Goal: Task Accomplishment & Management: Manage account settings

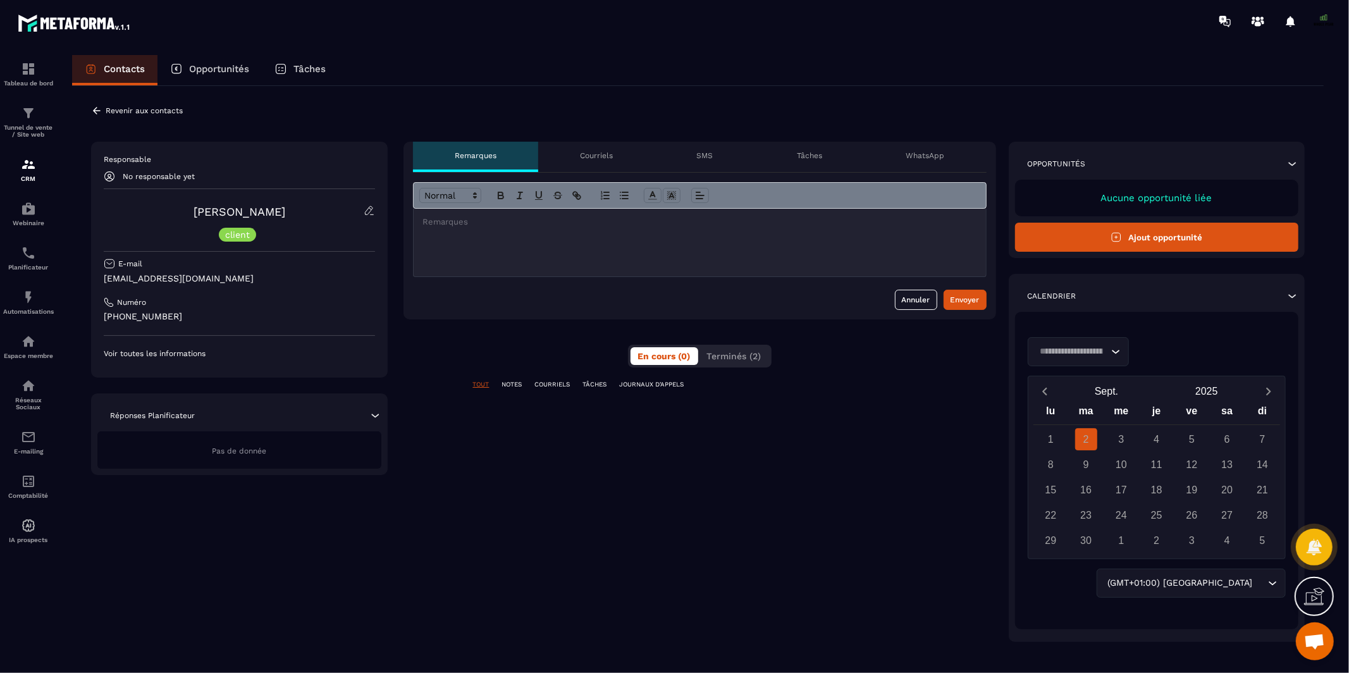
scroll to position [10500, 0]
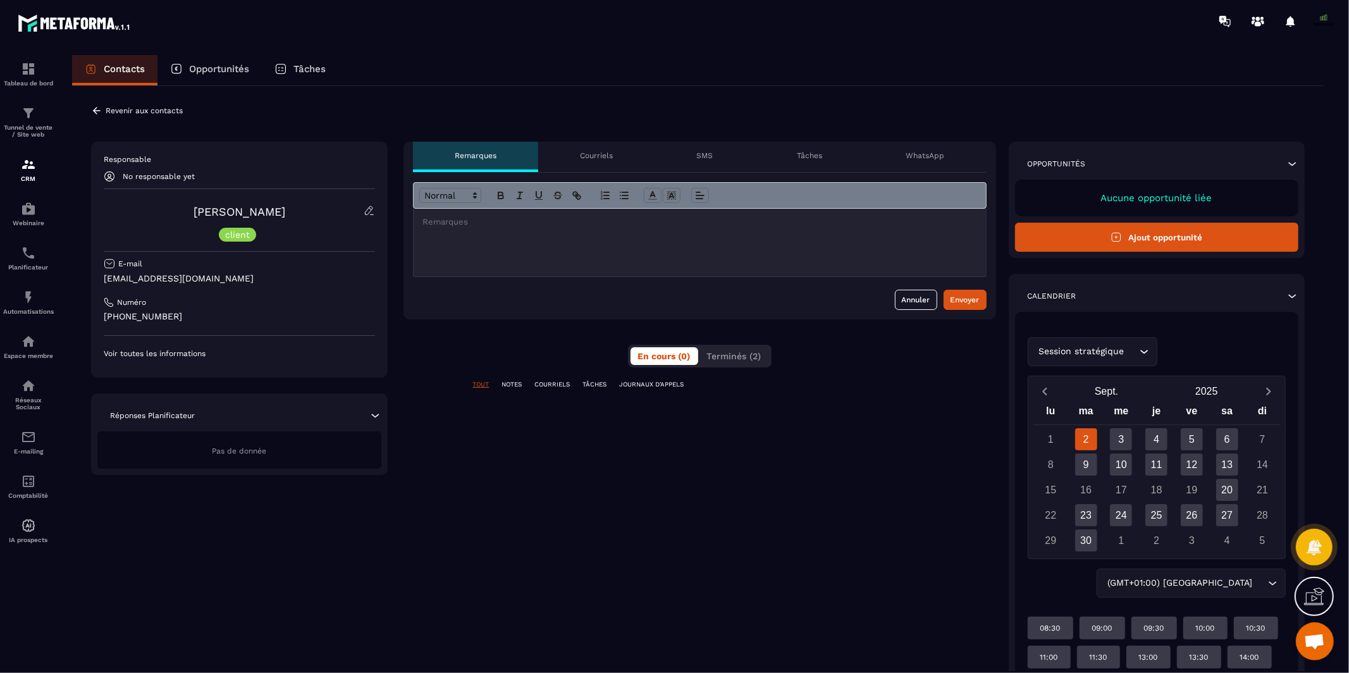
click at [510, 387] on p "NOTES" at bounding box center [512, 384] width 20 height 9
click at [560, 385] on p "COURRIELS" at bounding box center [552, 384] width 35 height 9
click at [651, 384] on p "JOURNAUX D'APPELS" at bounding box center [652, 384] width 65 height 9
click at [588, 383] on p "TÂCHES" at bounding box center [595, 384] width 24 height 9
click at [719, 357] on span "Terminés (2)" at bounding box center [734, 356] width 54 height 10
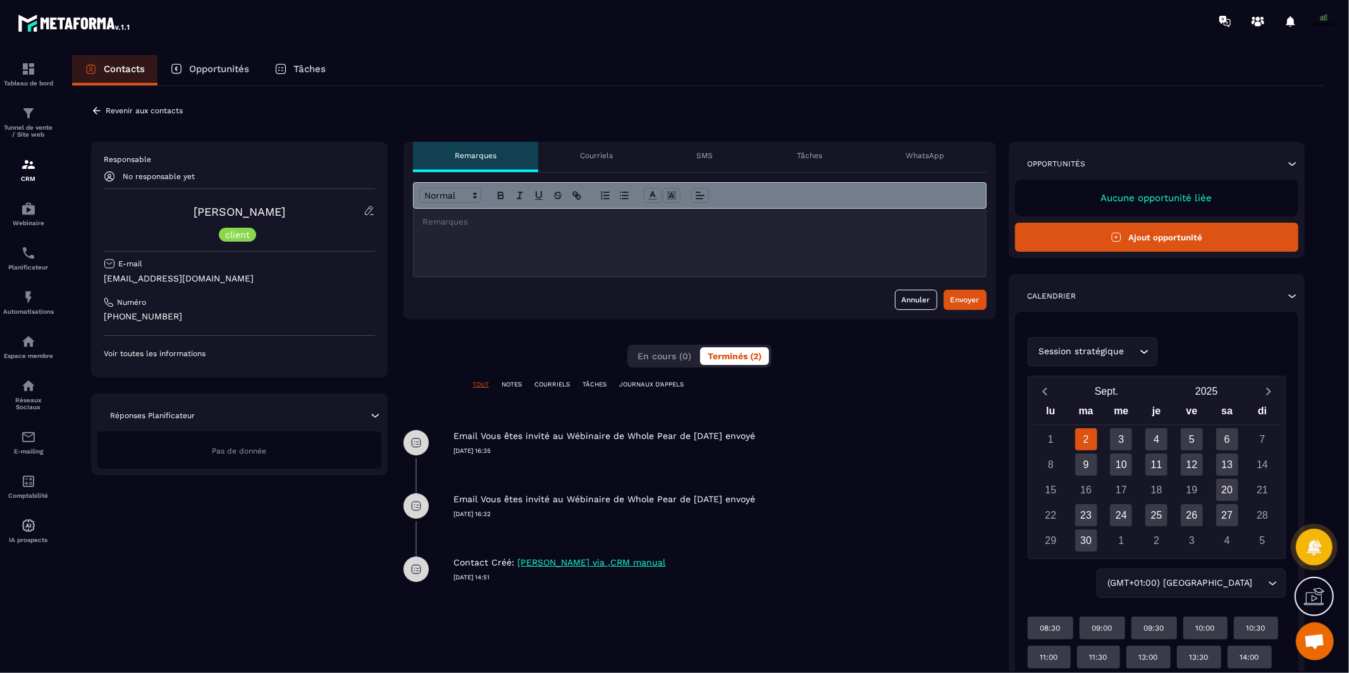
click at [102, 174] on div "Responsable No responsable yet [PERSON_NAME] client E-mail [EMAIL_ADDRESS][DOMA…" at bounding box center [239, 260] width 297 height 236
click at [120, 177] on div "No responsable yet" at bounding box center [239, 176] width 271 height 11
click at [131, 352] on p "Voir toutes les informations" at bounding box center [239, 354] width 271 height 10
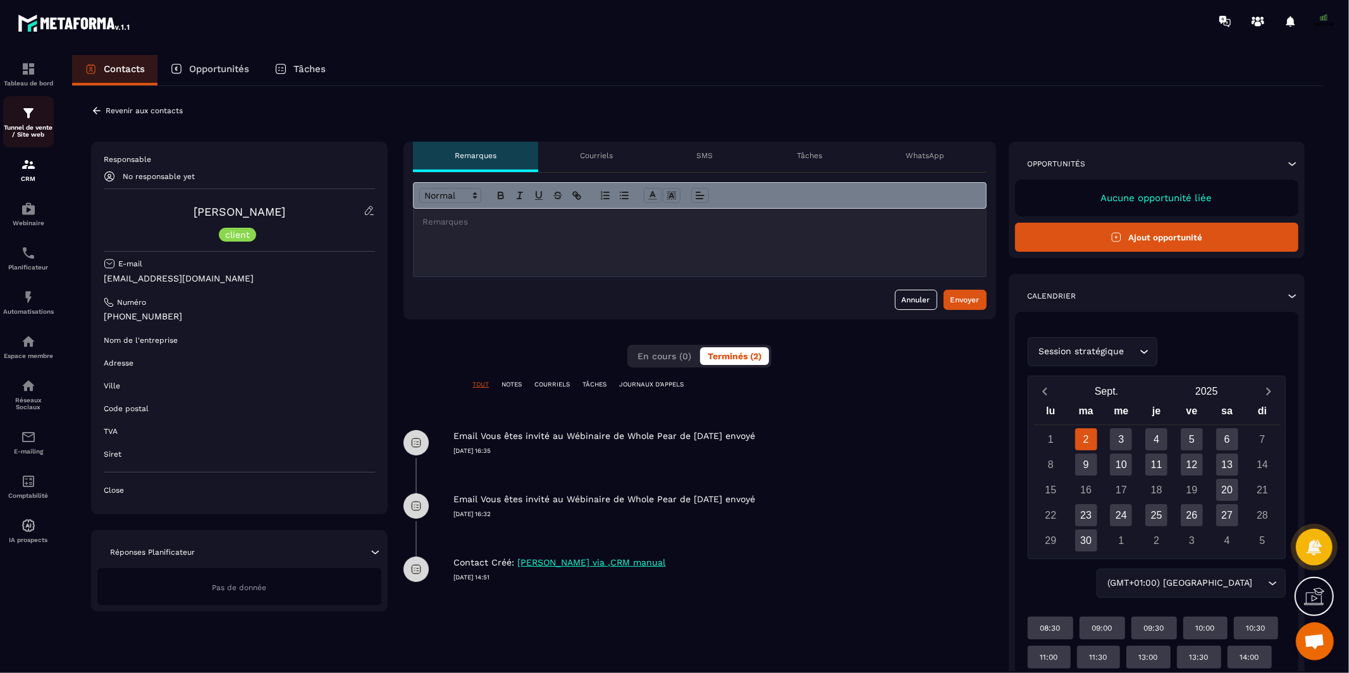
click at [33, 128] on p "Tunnel de vente / Site web" at bounding box center [28, 131] width 51 height 14
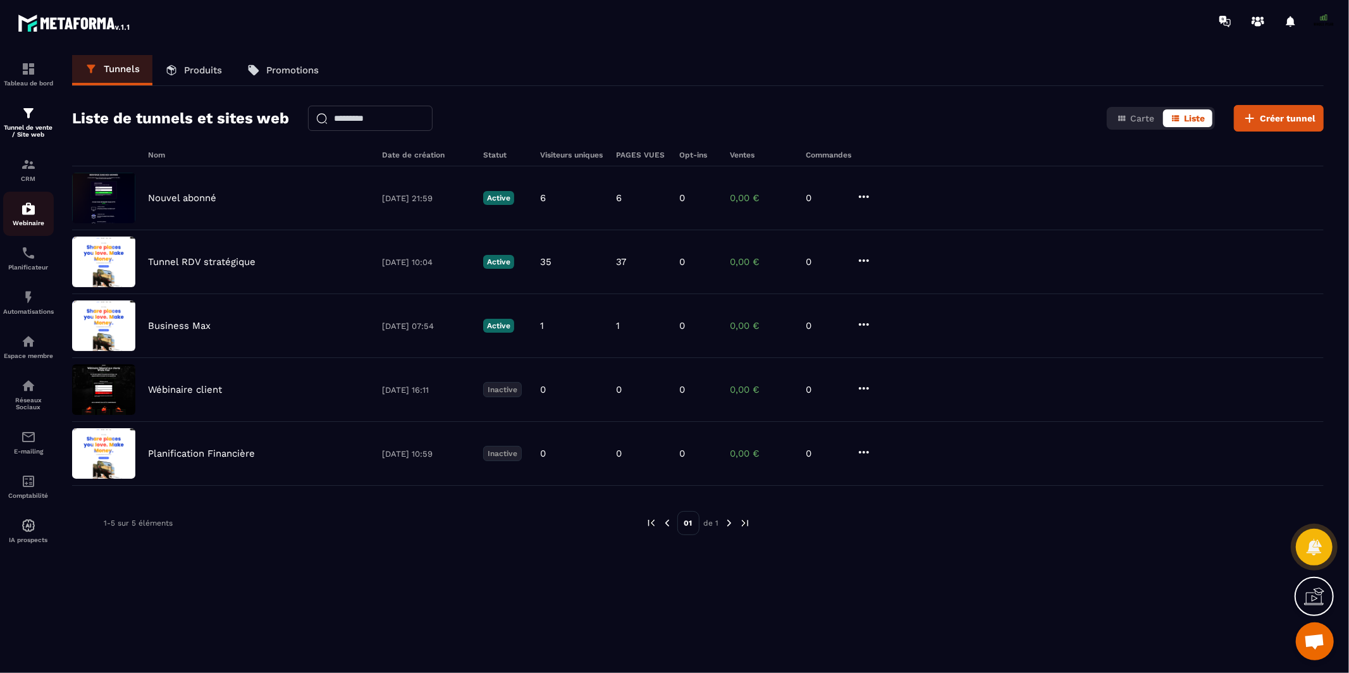
click at [25, 220] on p "Webinaire" at bounding box center [28, 223] width 51 height 7
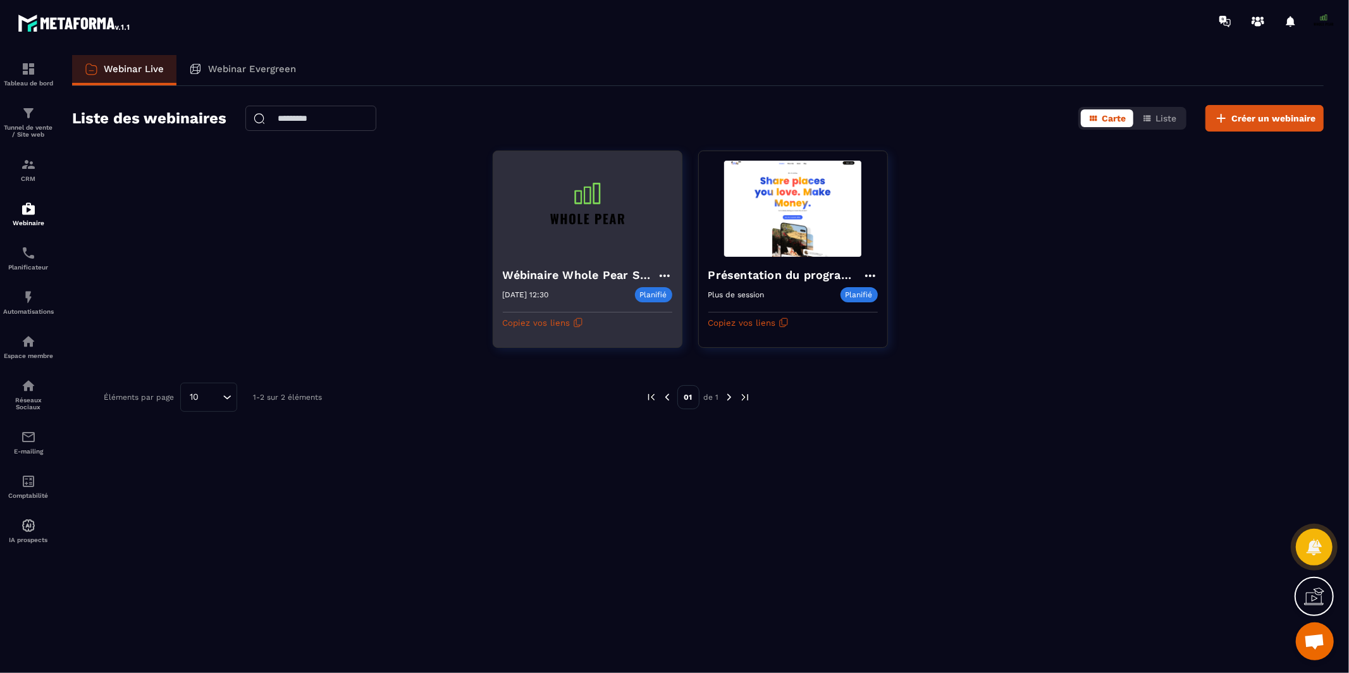
click at [538, 280] on h4 "Wébinaire Whole Pear Septembre 2025" at bounding box center [580, 275] width 154 height 18
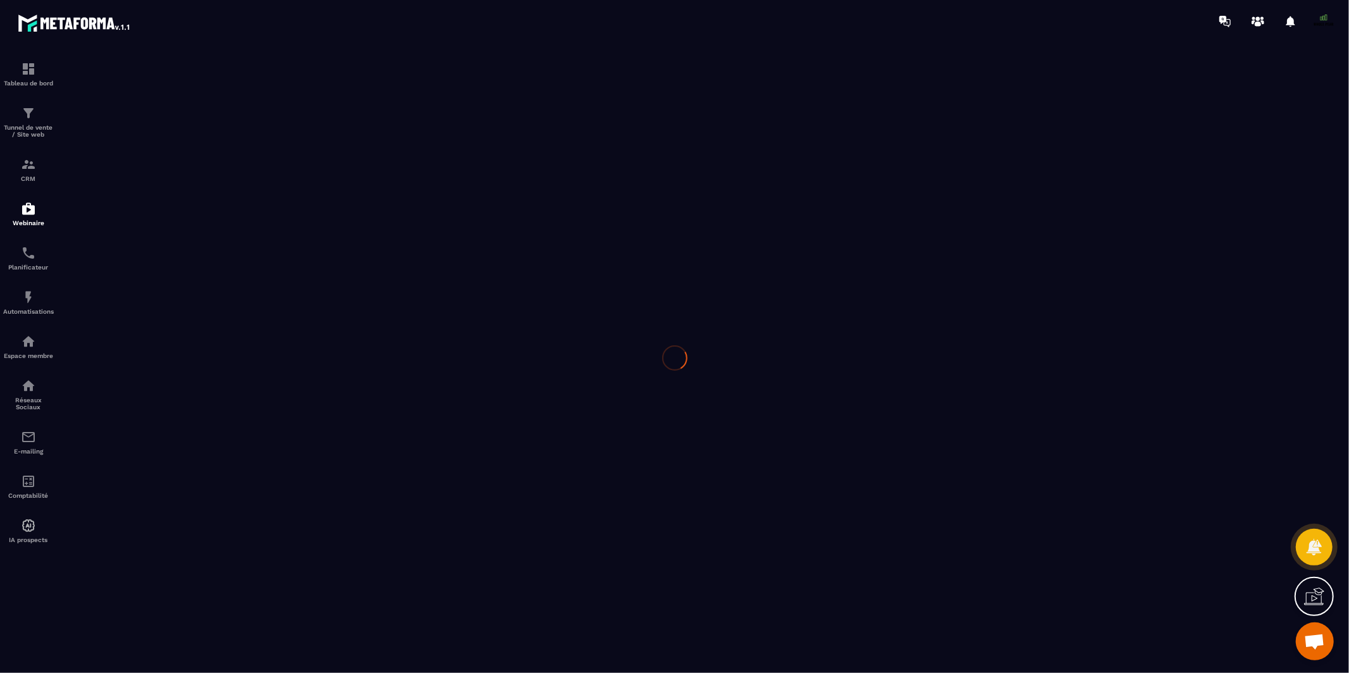
type input "**********"
type textarea "**********"
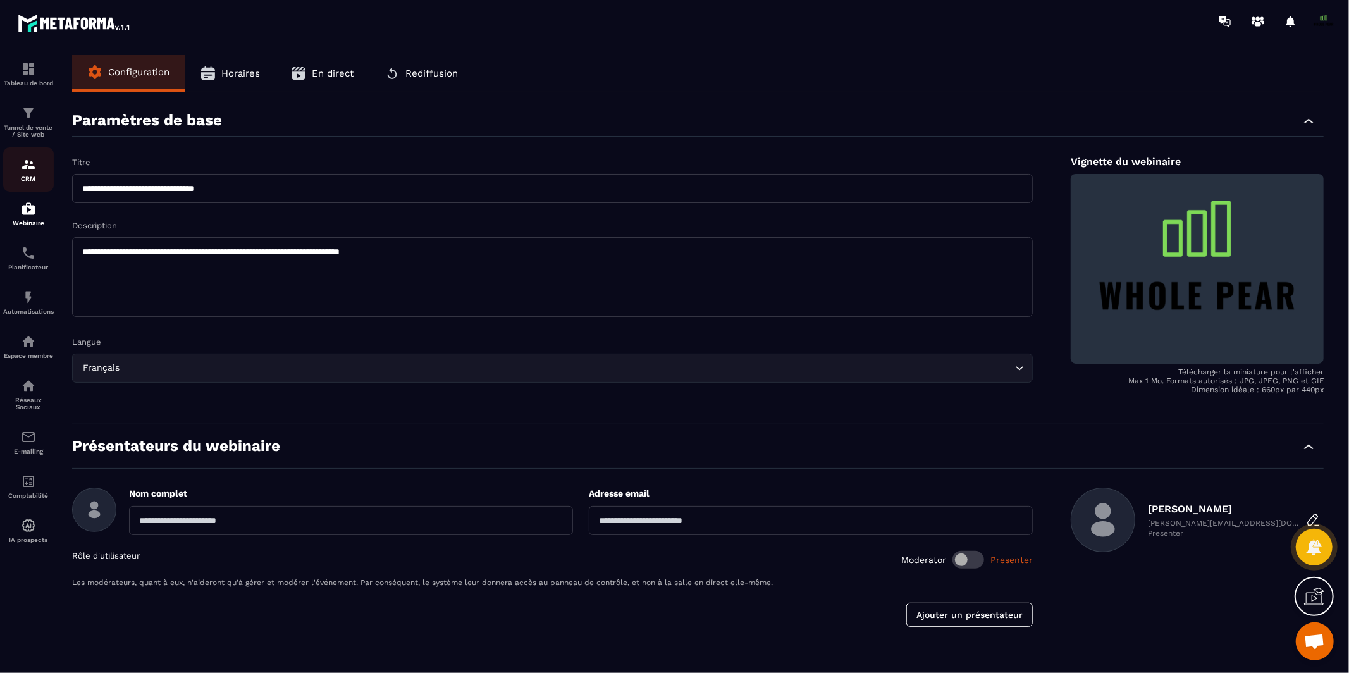
click at [27, 170] on img at bounding box center [28, 164] width 15 height 15
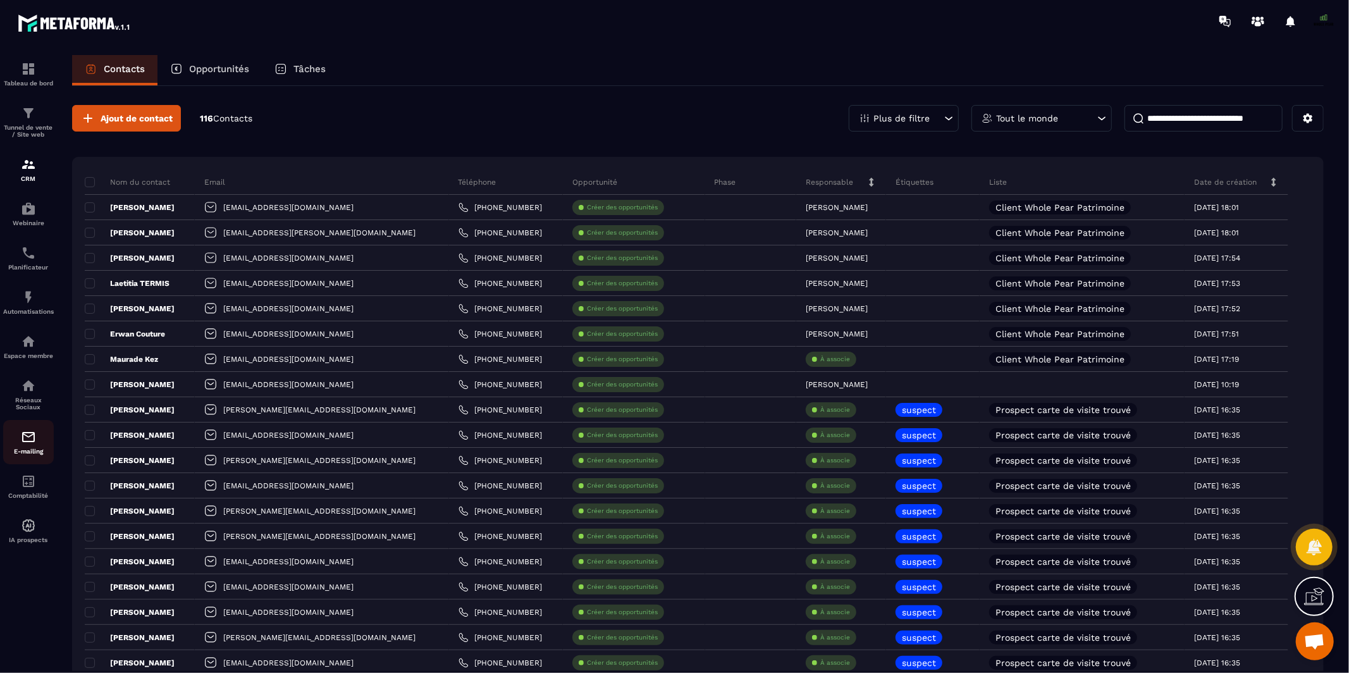
click at [32, 443] on img at bounding box center [28, 437] width 15 height 15
